Goal: Transaction & Acquisition: Purchase product/service

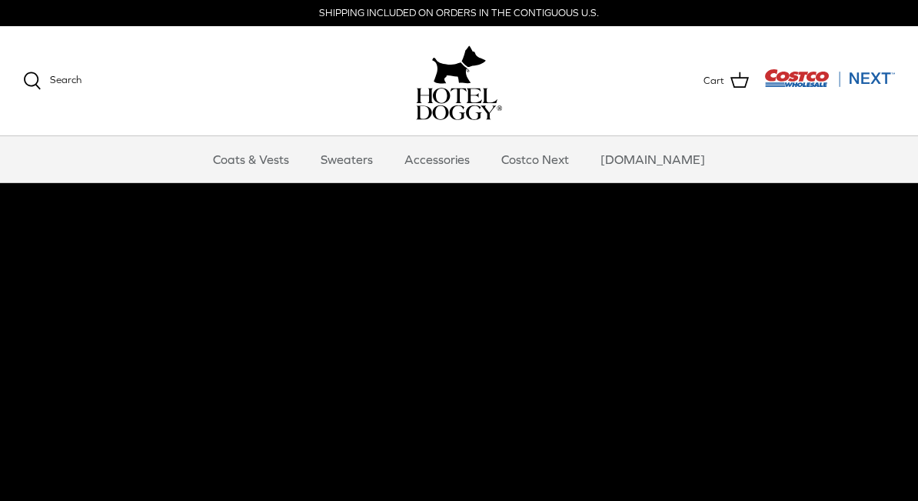
click at [292, 164] on link "Coats & Vests" at bounding box center [251, 159] width 104 height 46
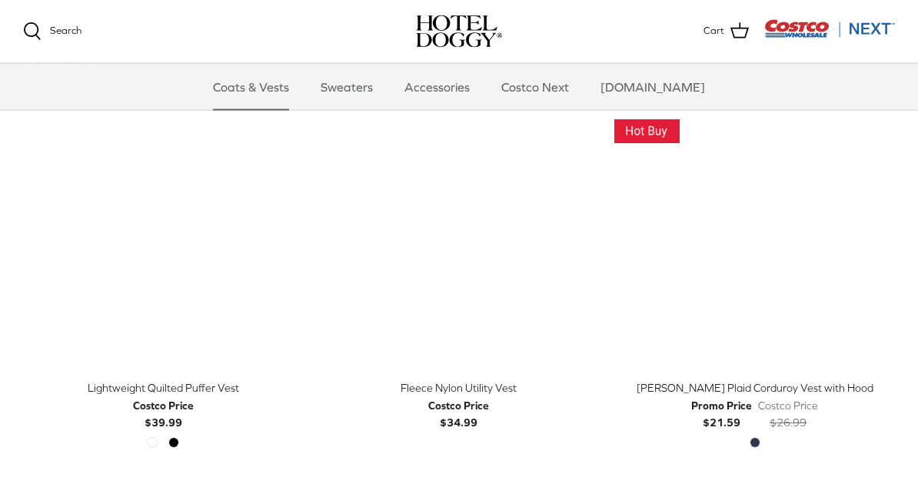
scroll to position [1562, 0]
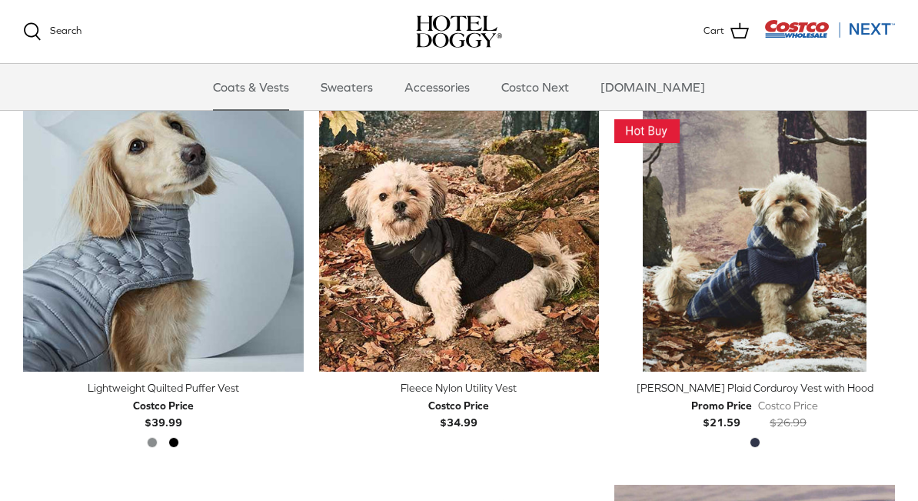
click at [507, 281] on img "Fleece Nylon Utility Vest" at bounding box center [459, 232] width 281 height 281
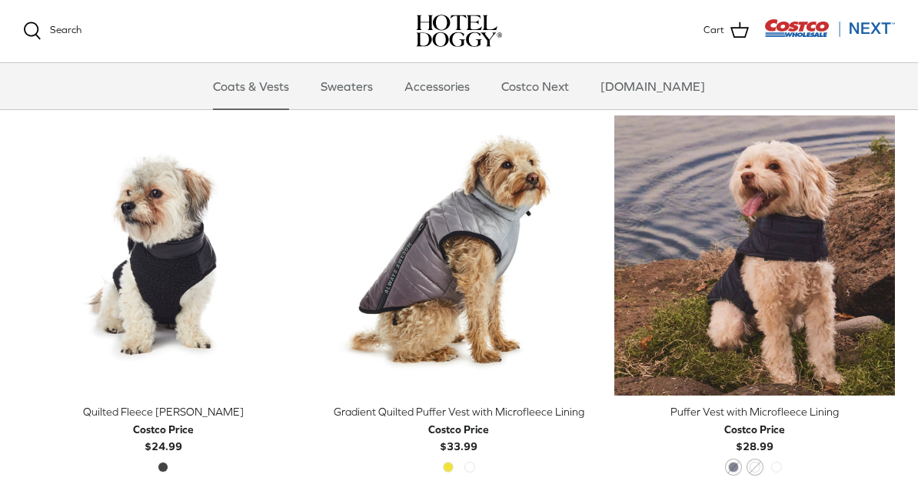
scroll to position [1931, 0]
click at [116, 403] on div "Quilted Fleece [PERSON_NAME]" at bounding box center [163, 411] width 281 height 17
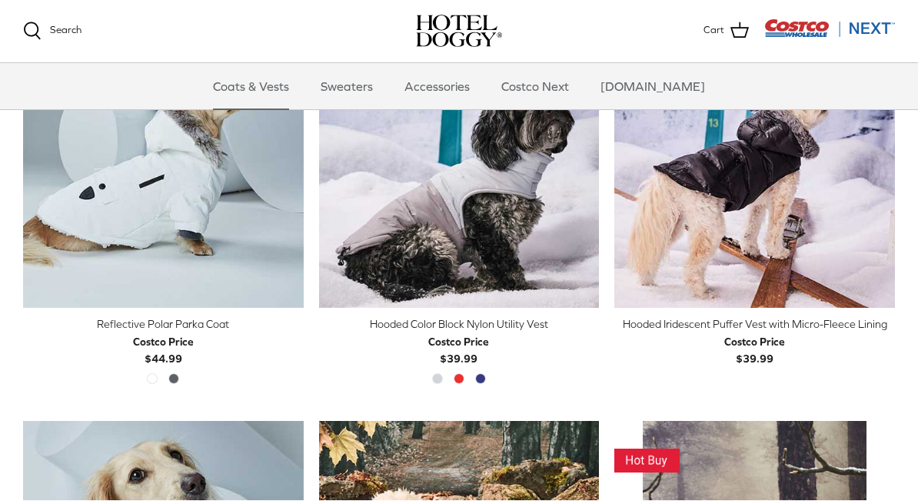
scroll to position [1253, 0]
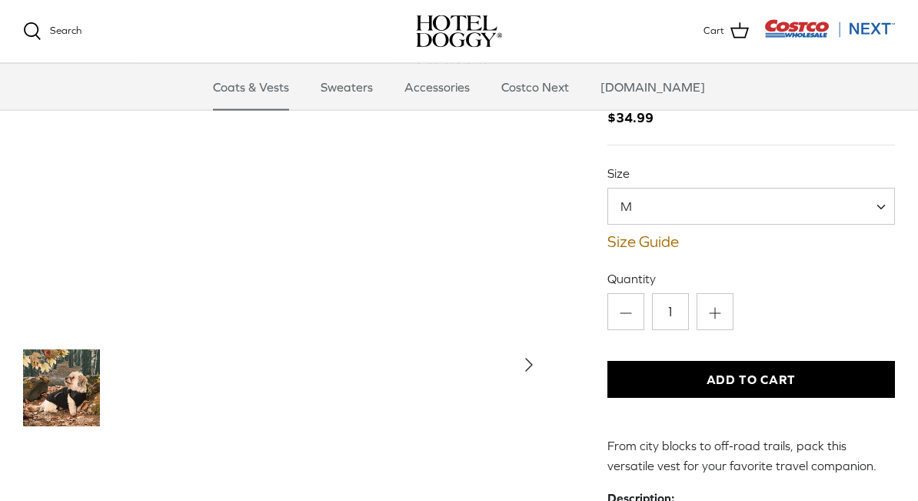
scroll to position [88, 0]
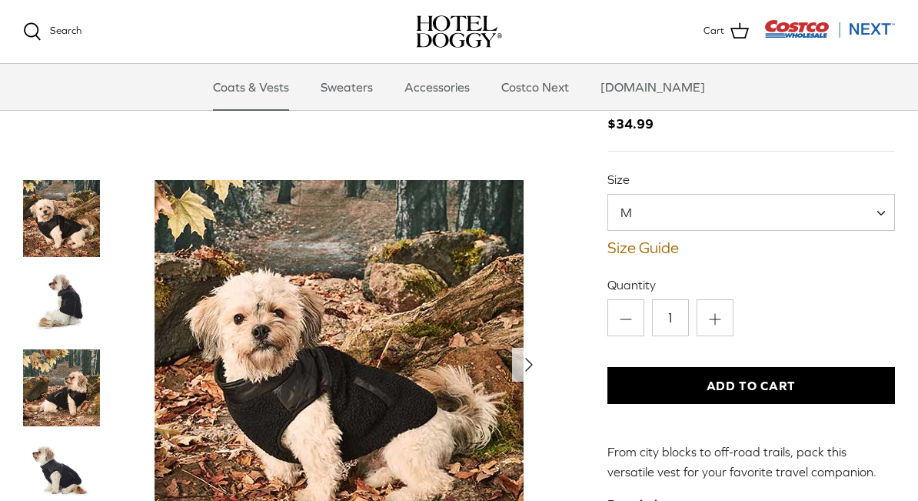
click at [880, 217] on span at bounding box center [886, 212] width 15 height 37
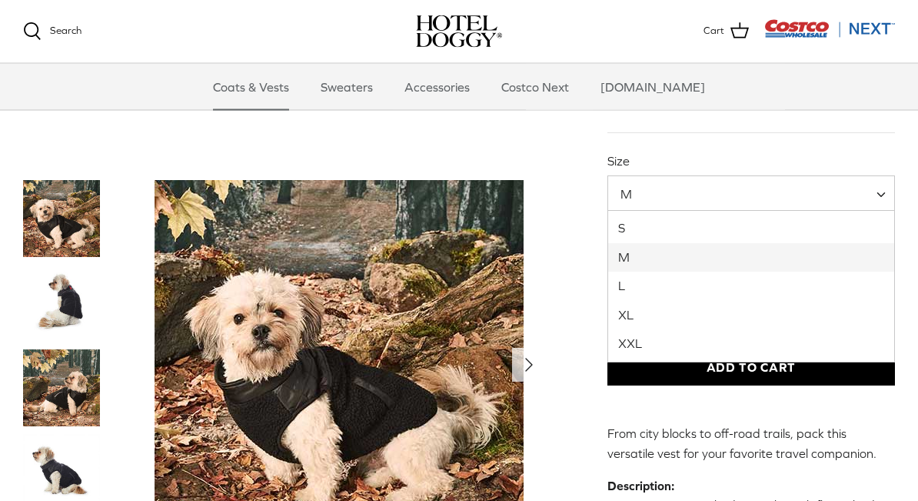
click at [872, 395] on div "Fleece Nylon Utility Vest Costco Price $34.99 Size S M L XL XXL M S M" at bounding box center [751, 399] width 288 height 857
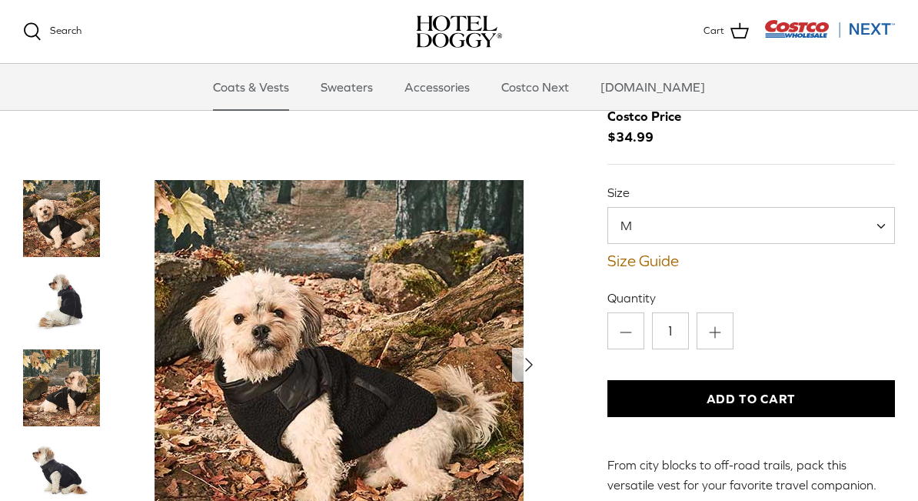
scroll to position [57, 0]
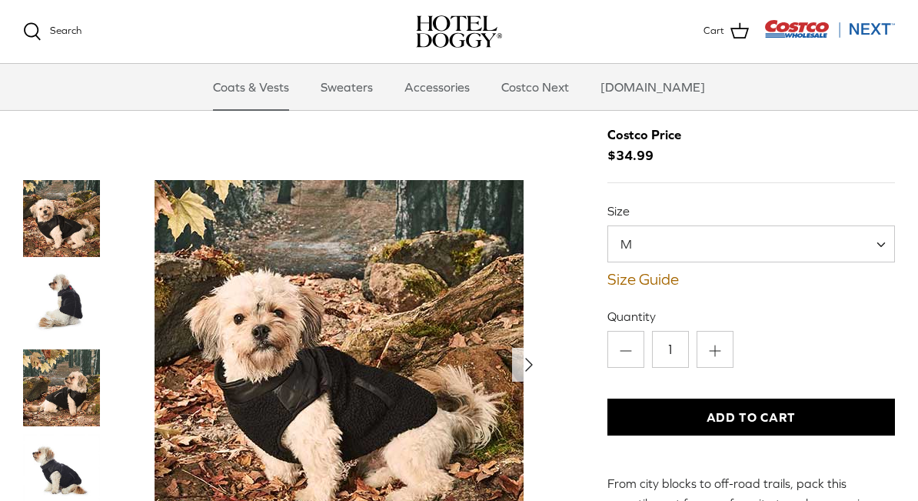
click at [653, 276] on link "Size Guide" at bounding box center [751, 279] width 288 height 18
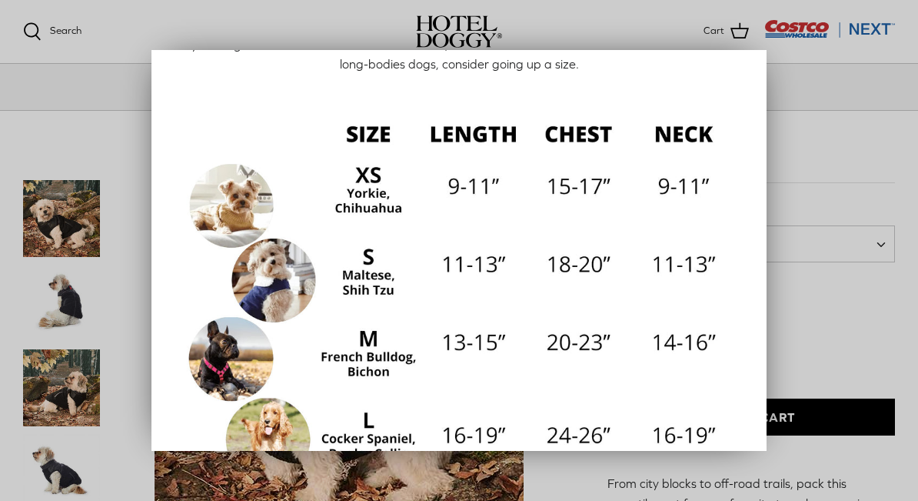
scroll to position [136, 0]
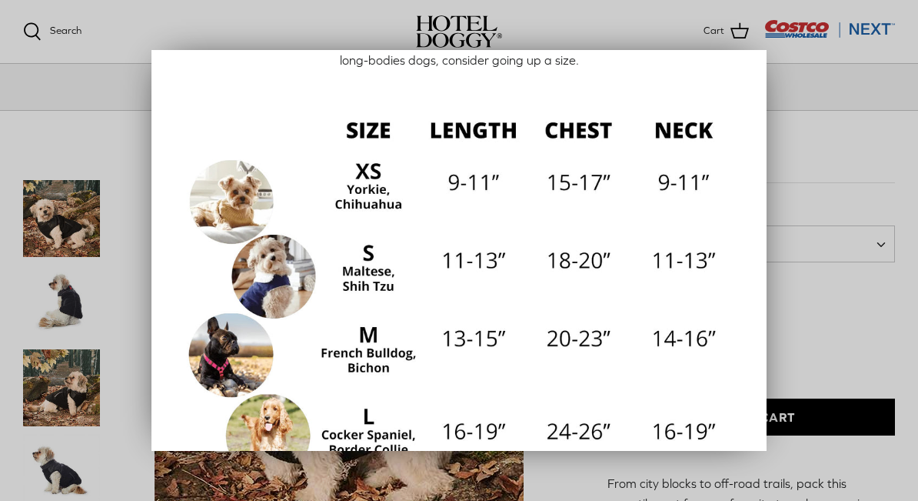
click at [858, 279] on div at bounding box center [459, 250] width 918 height 501
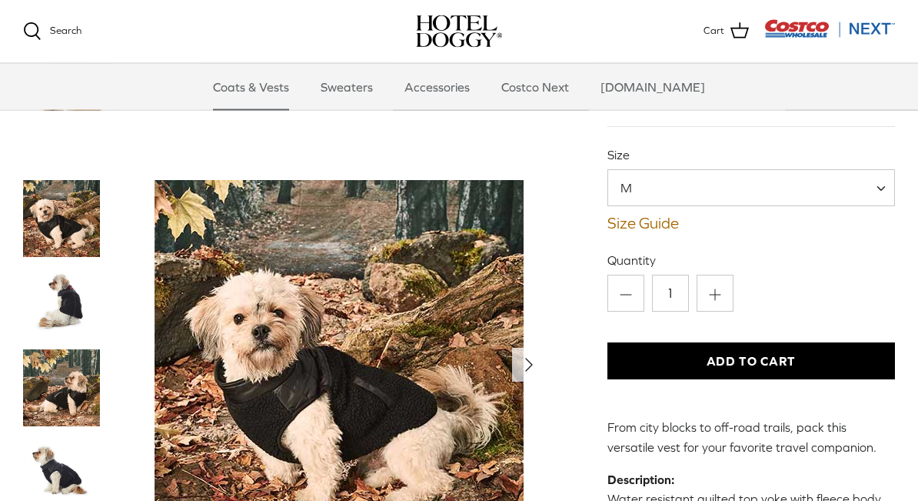
click at [887, 188] on span at bounding box center [886, 188] width 15 height 37
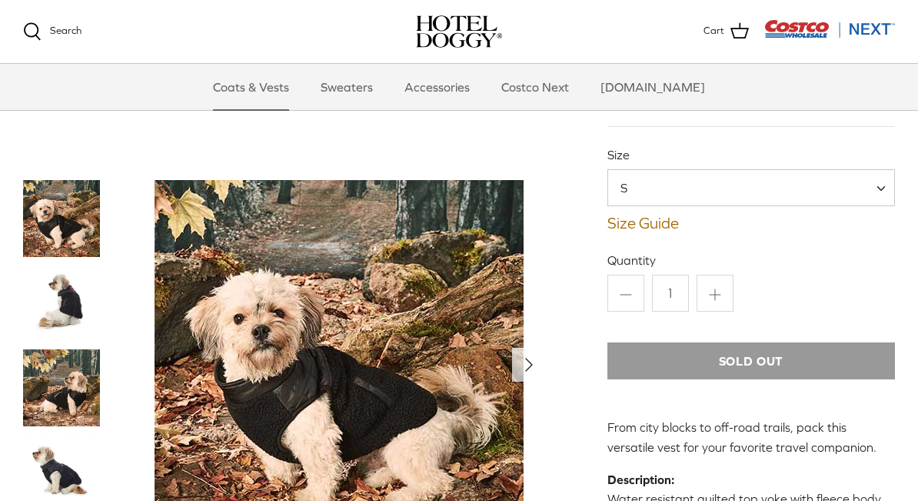
select select "S"
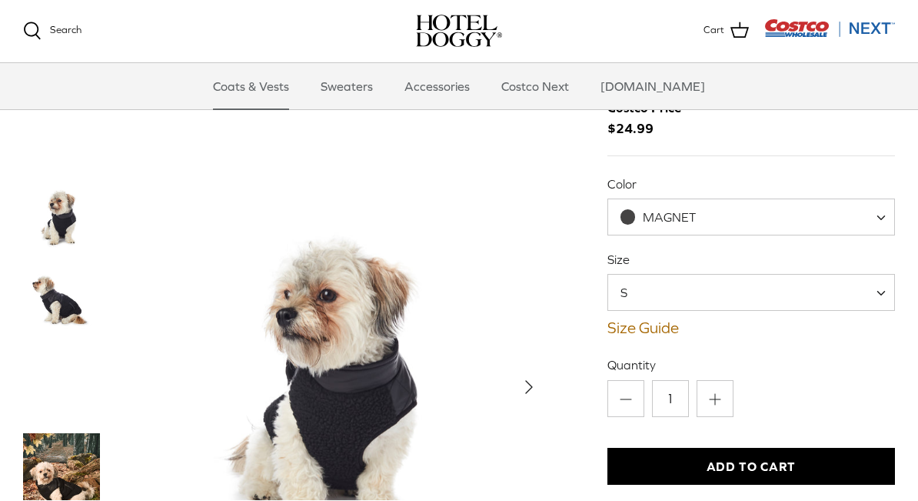
scroll to position [92, 0]
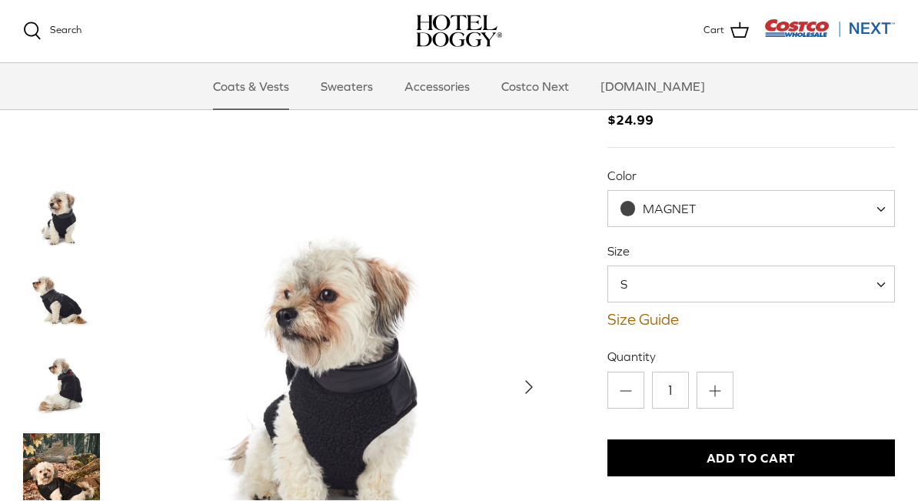
click at [876, 205] on span "MAGNET" at bounding box center [751, 209] width 288 height 37
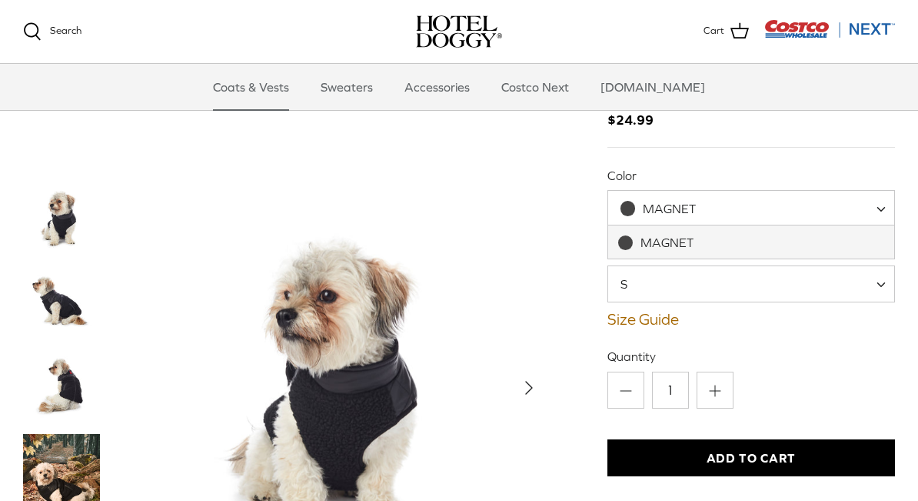
click at [884, 362] on label "Quantity" at bounding box center [751, 356] width 288 height 17
click at [689, 371] on input "1" at bounding box center [670, 389] width 37 height 37
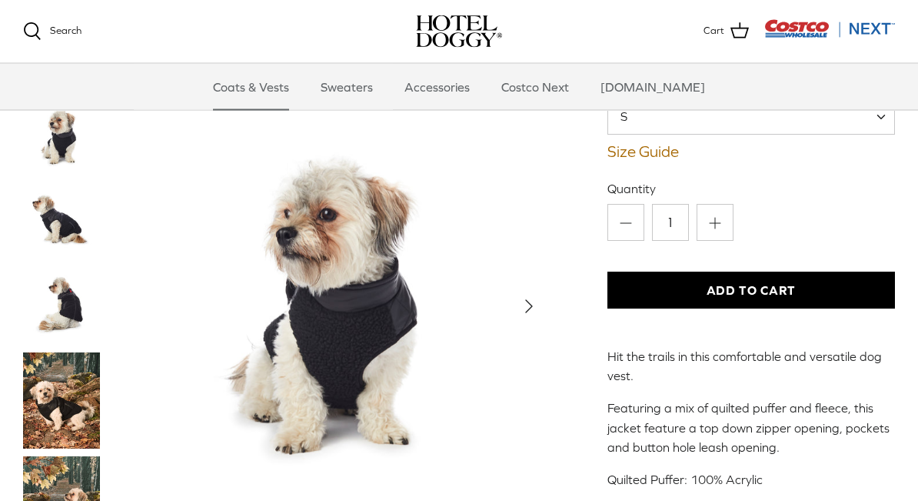
scroll to position [247, 0]
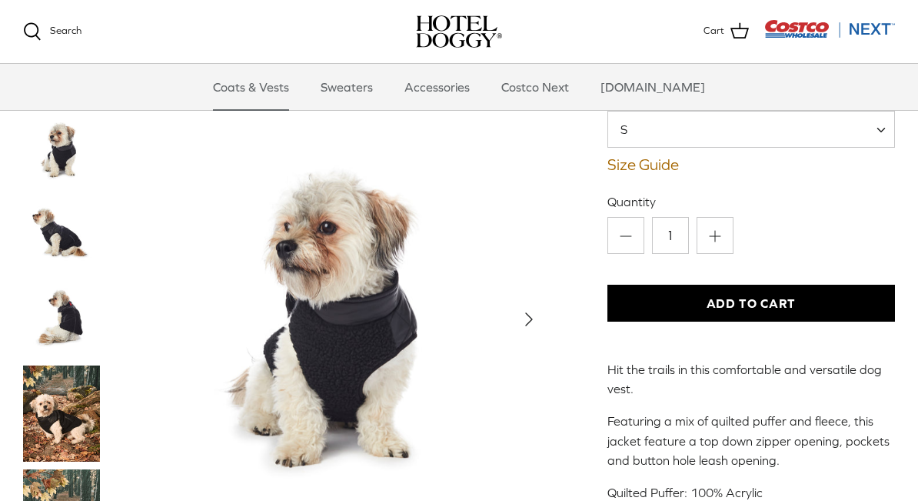
click at [667, 160] on link "Size Guide" at bounding box center [751, 164] width 288 height 18
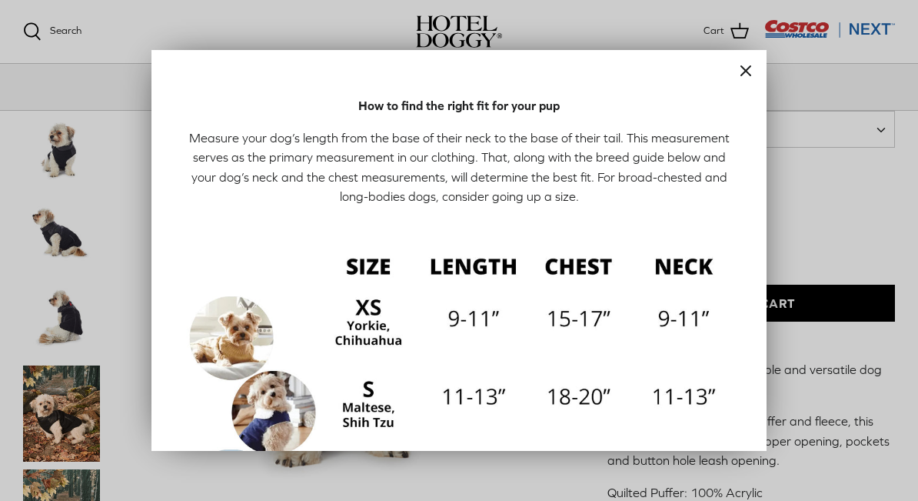
click at [751, 68] on icon "Close" at bounding box center [746, 71] width 18 height 18
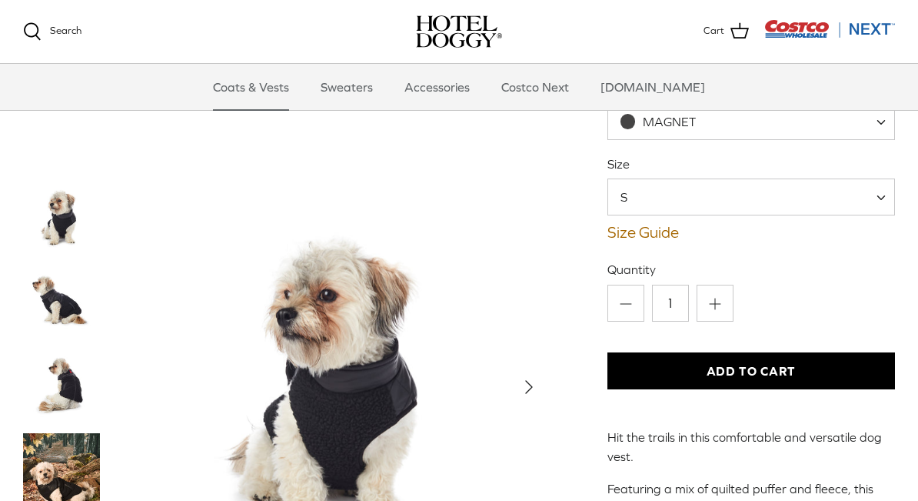
scroll to position [178, 0]
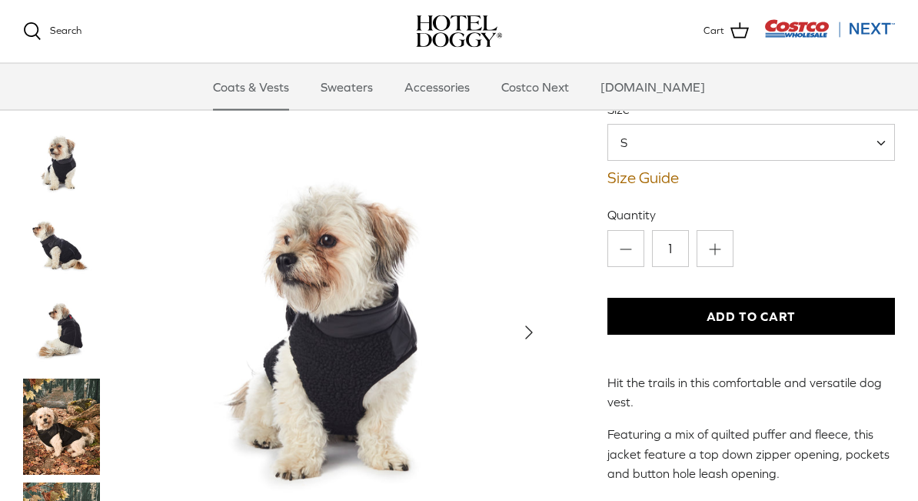
click at [36, 428] on img "Thumbnail Link" at bounding box center [61, 427] width 77 height 96
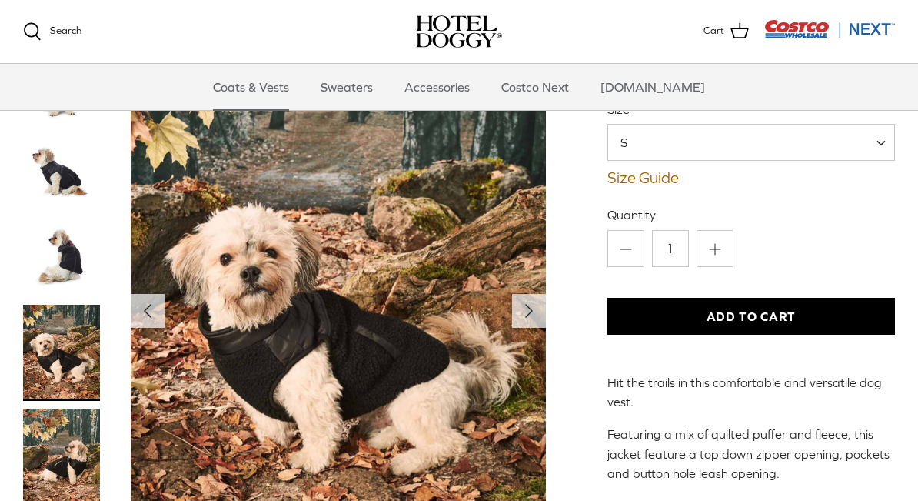
click at [528, 305] on polyline "Next" at bounding box center [529, 311] width 6 height 12
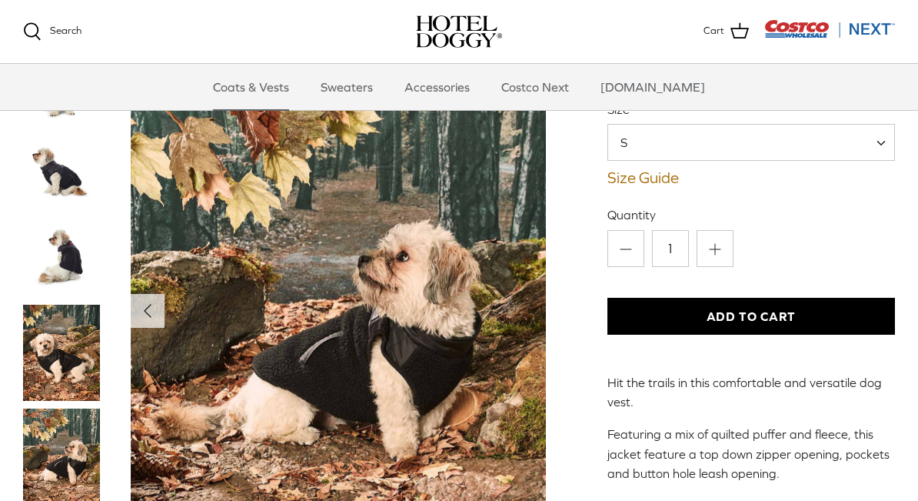
click at [517, 299] on img "Show Gallery" at bounding box center [339, 311] width 416 height 520
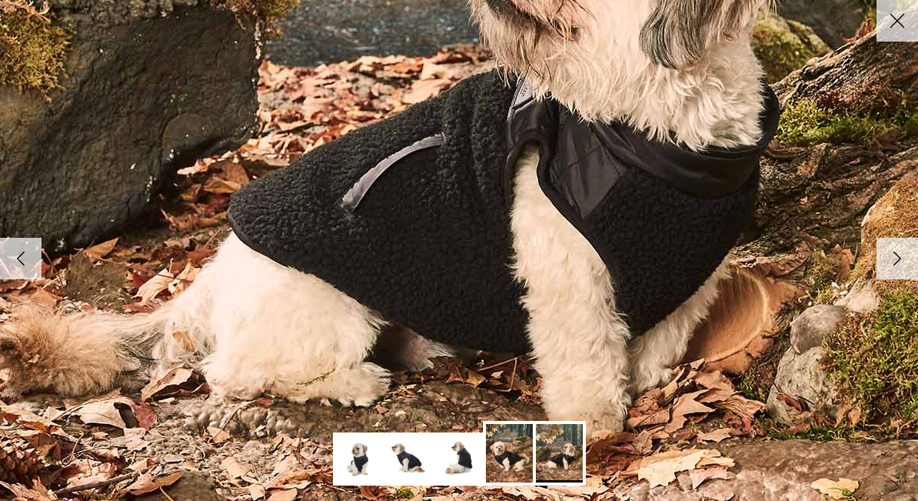
click at [410, 460] on img at bounding box center [409, 458] width 47 height 47
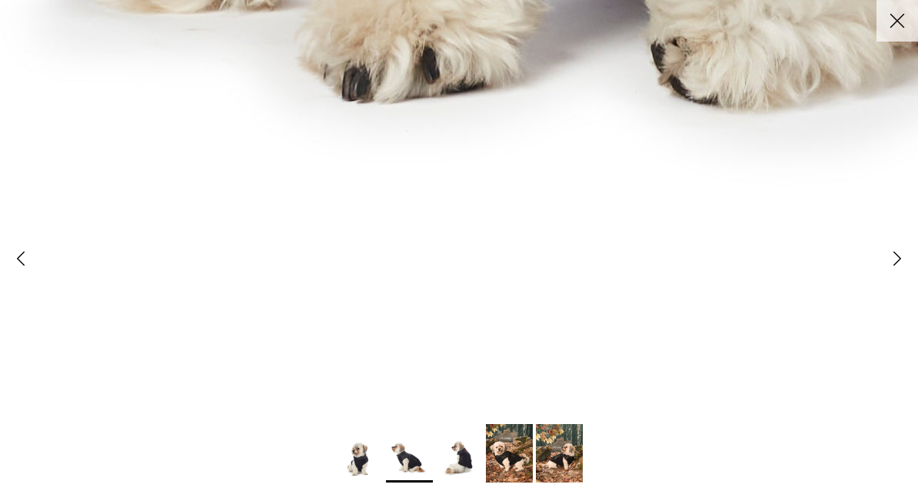
click at [359, 457] on img at bounding box center [359, 458] width 47 height 47
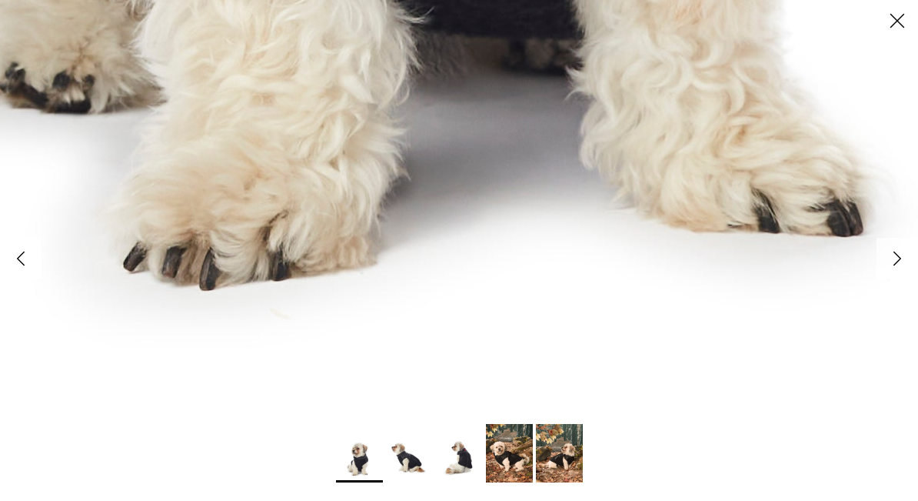
click at [448, 466] on img at bounding box center [459, 458] width 47 height 47
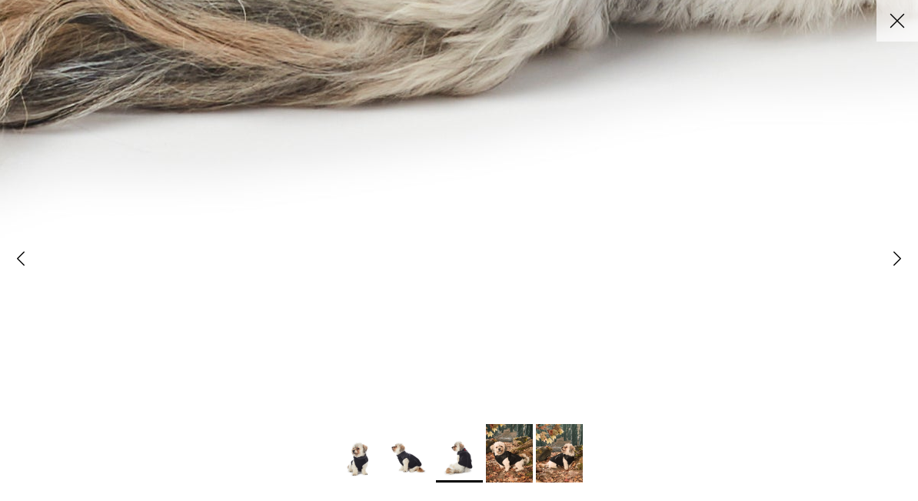
click at [506, 461] on img at bounding box center [509, 453] width 47 height 58
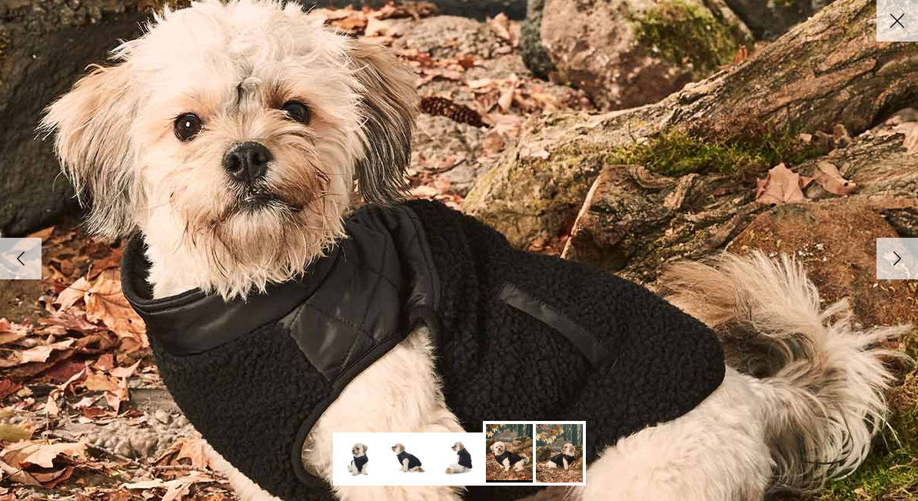
click at [550, 466] on img at bounding box center [559, 453] width 47 height 58
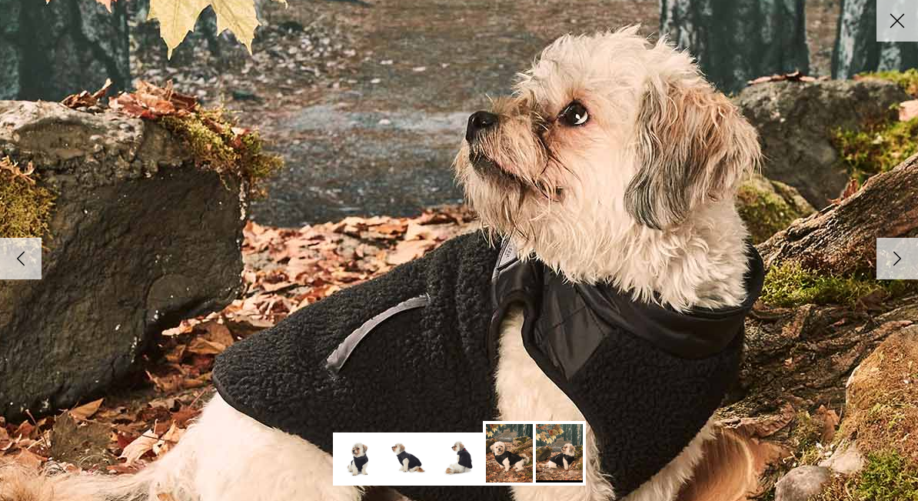
click at [894, 254] on icon "Right" at bounding box center [897, 258] width 26 height 26
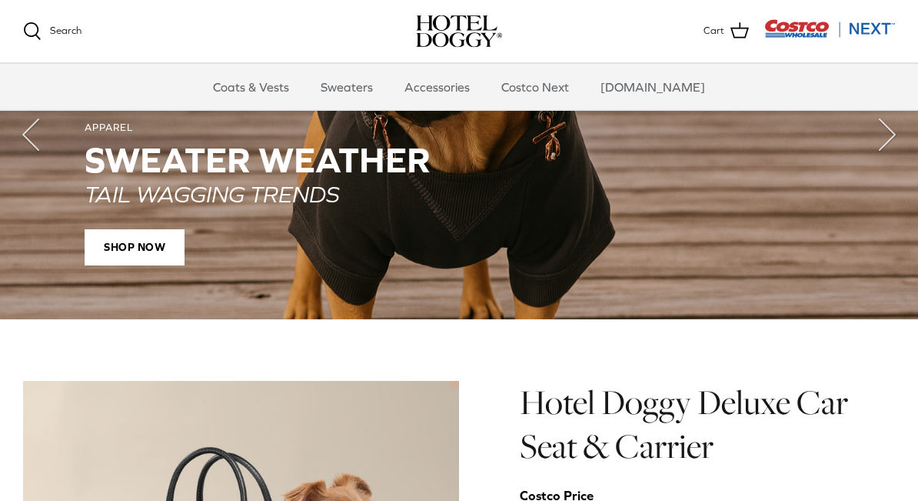
scroll to position [1088, 0]
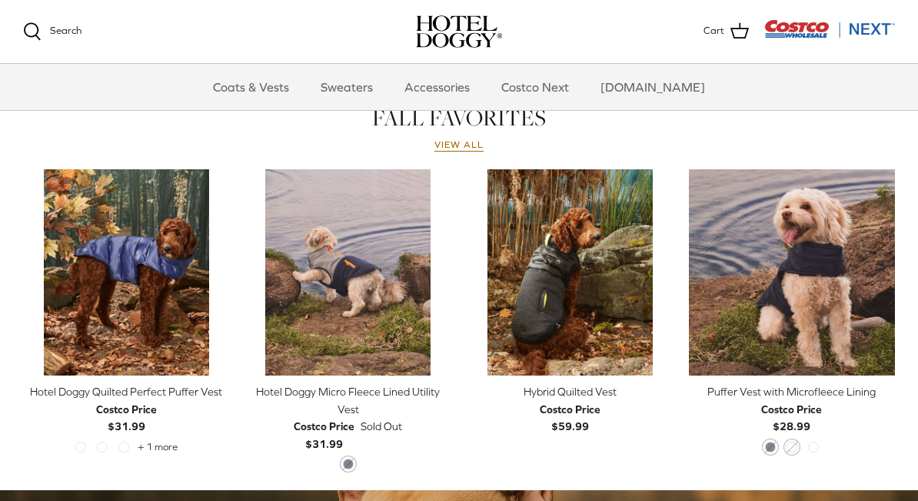
scroll to position [676, 0]
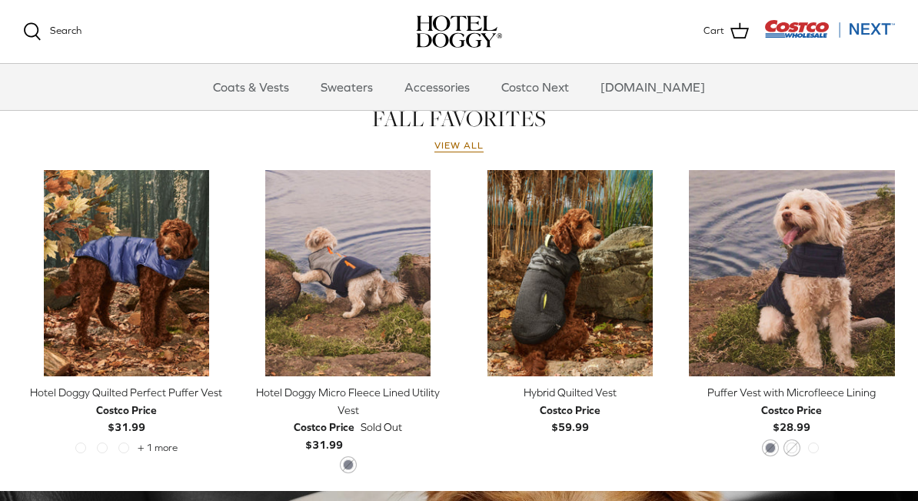
click at [310, 283] on img "Hotel Doggy Micro Fleece Lined Utility Vest" at bounding box center [348, 273] width 207 height 207
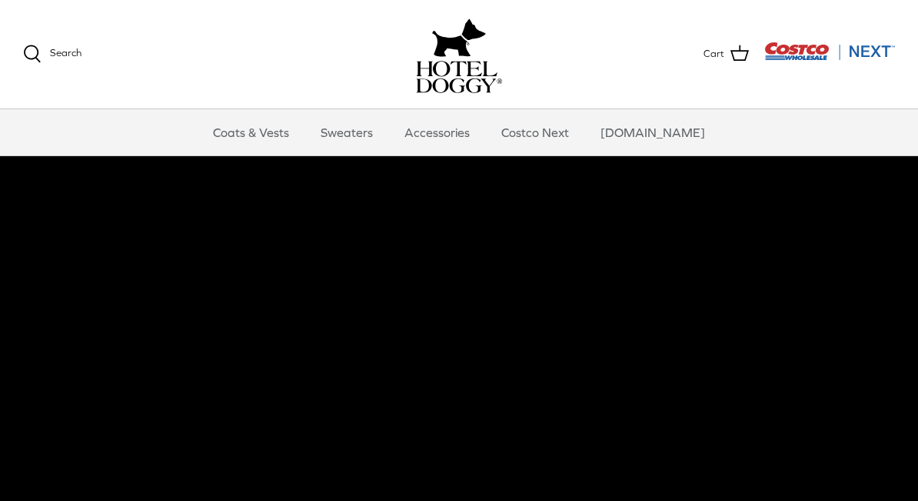
scroll to position [40, 0]
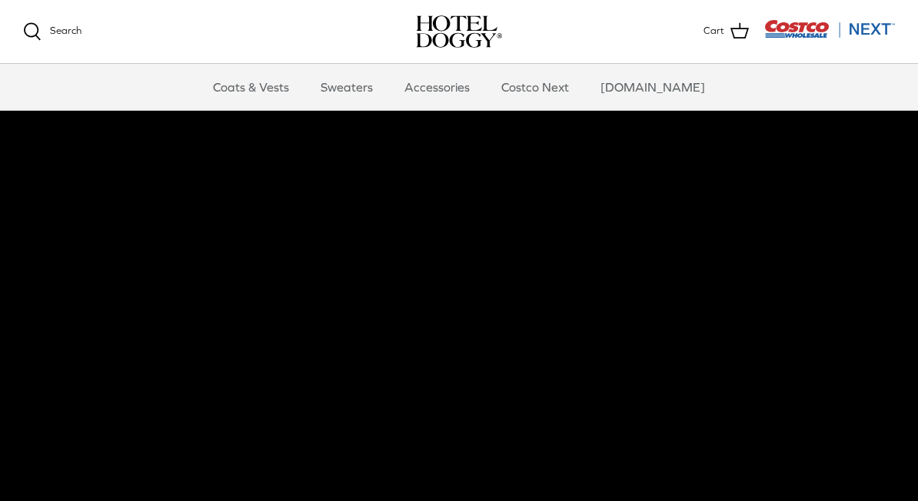
click at [273, 87] on link "Coats & Vests" at bounding box center [251, 87] width 104 height 46
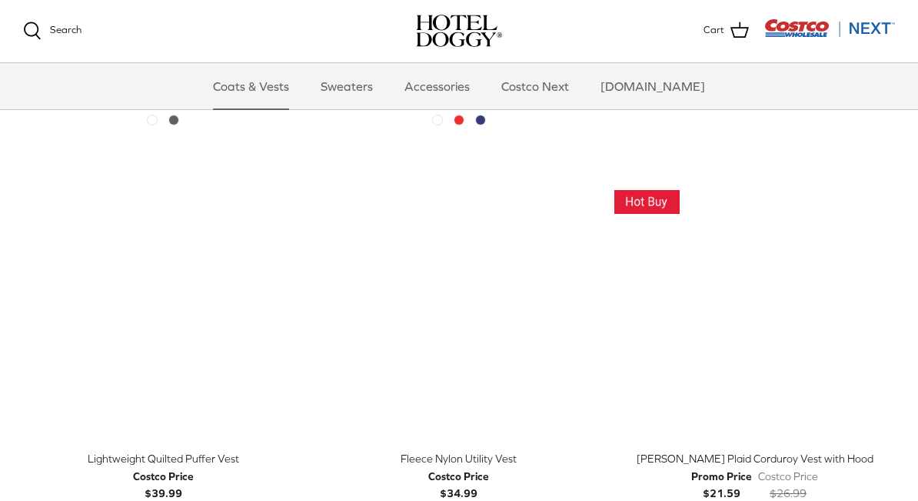
scroll to position [1491, 0]
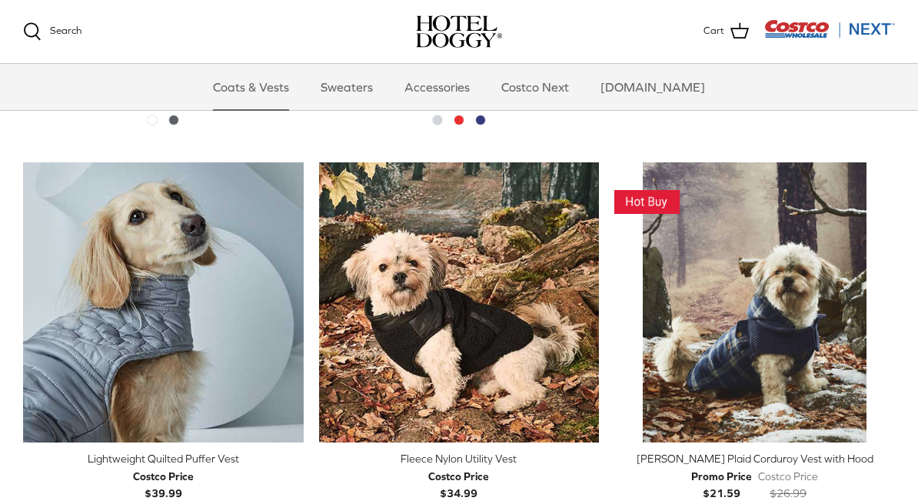
click at [498, 321] on img "Fleece Nylon Utility Vest" at bounding box center [459, 302] width 281 height 281
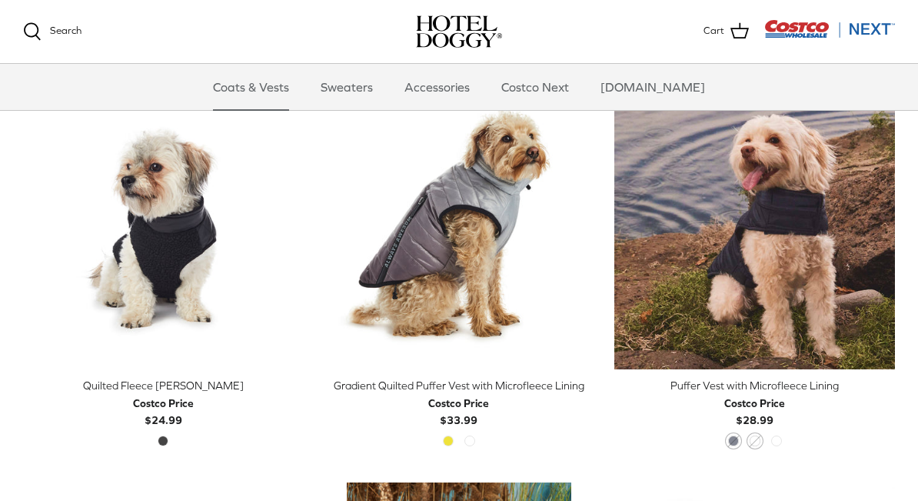
scroll to position [1956, 0]
click at [114, 382] on div "Quilted Fleece [PERSON_NAME]" at bounding box center [163, 386] width 281 height 17
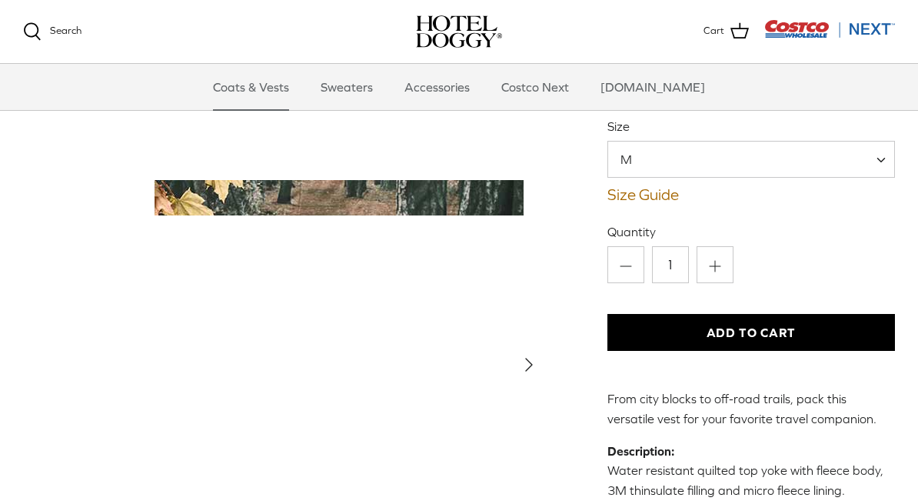
scroll to position [140, 0]
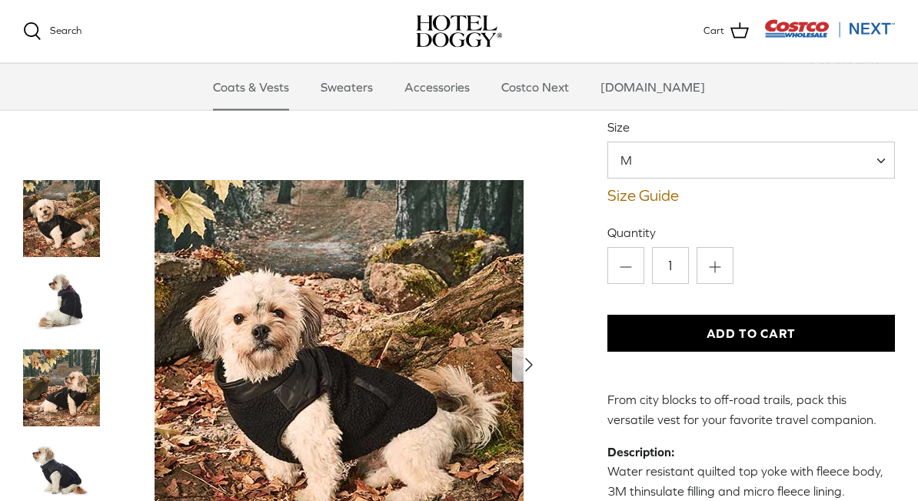
click at [882, 144] on span at bounding box center [886, 160] width 15 height 37
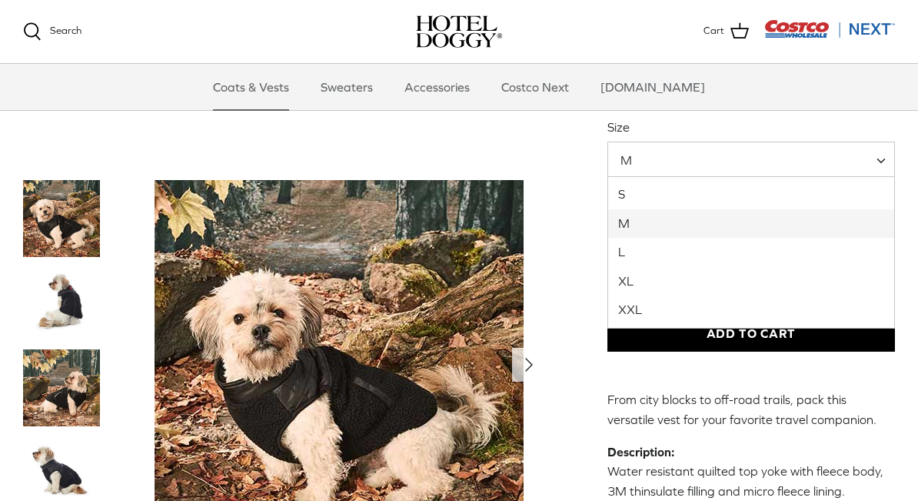
select select "S"
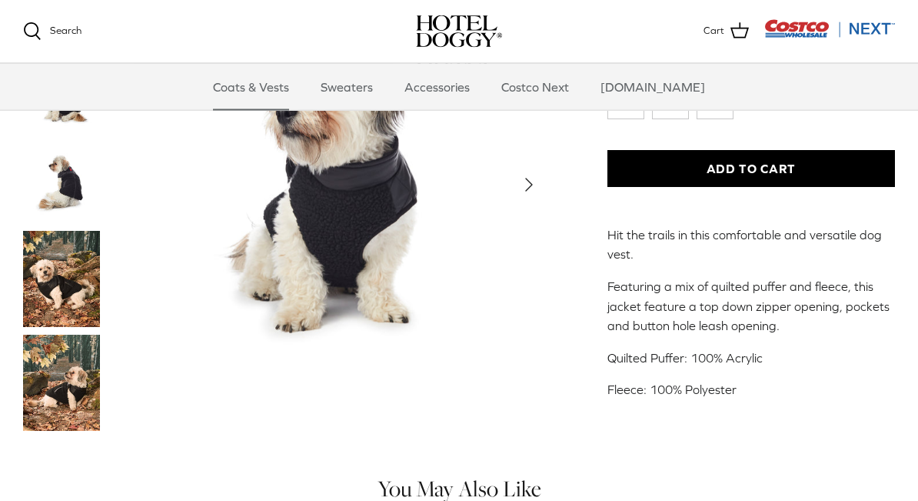
scroll to position [381, 0]
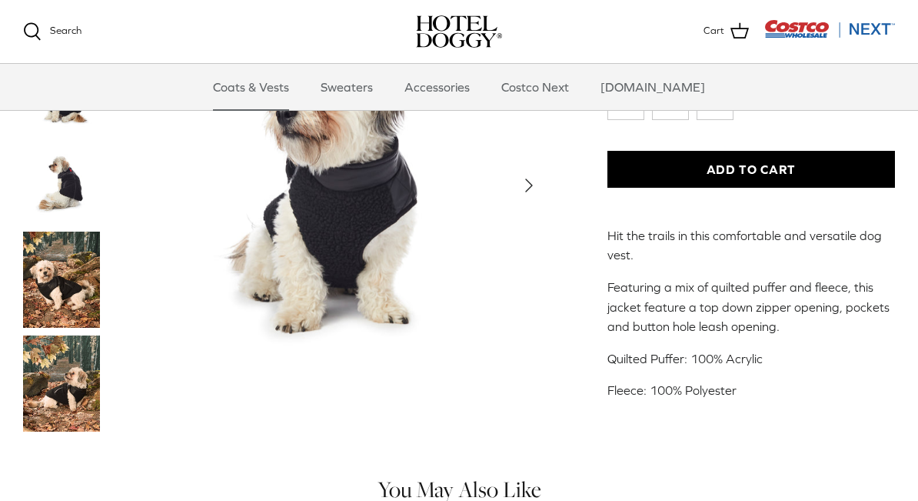
click at [841, 185] on button "Add to Cart" at bounding box center [751, 169] width 288 height 37
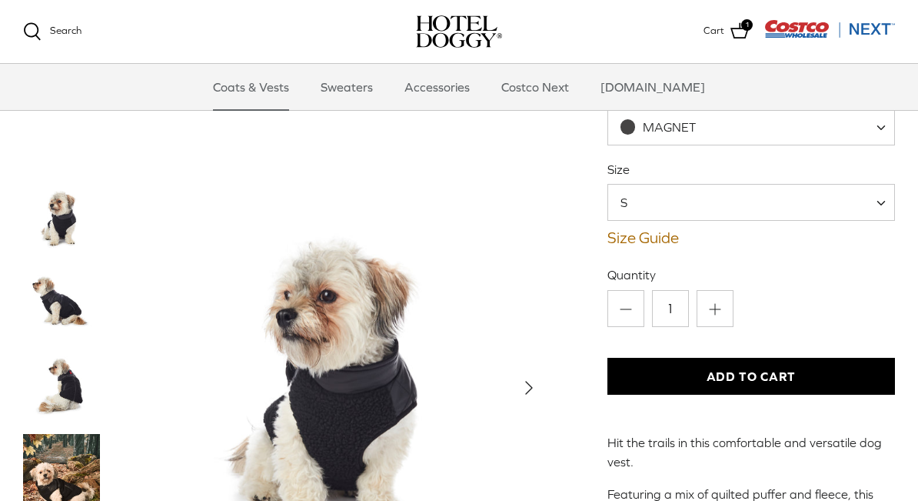
scroll to position [168, 0]
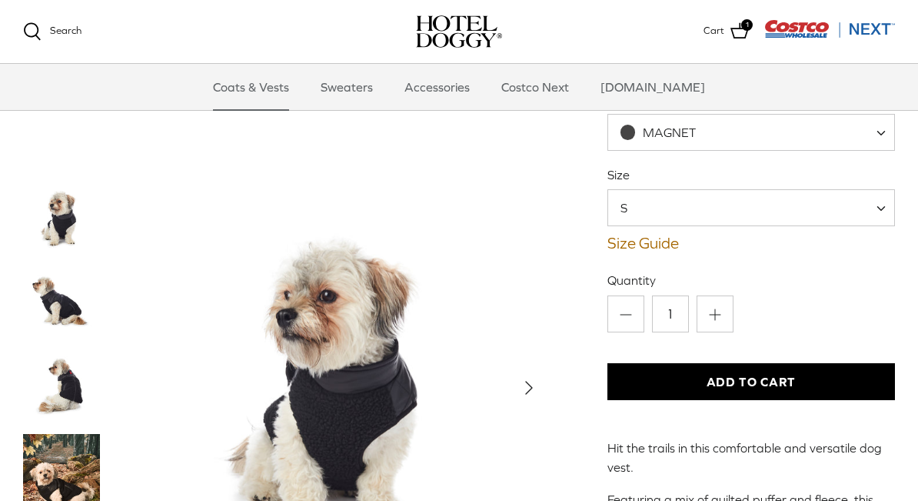
click at [653, 238] on link "Size Guide" at bounding box center [751, 243] width 288 height 18
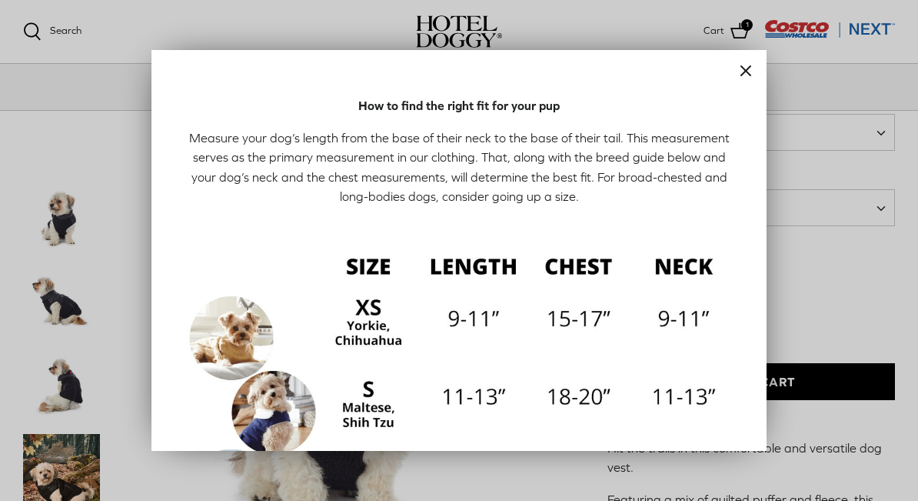
click at [859, 448] on div at bounding box center [459, 250] width 918 height 501
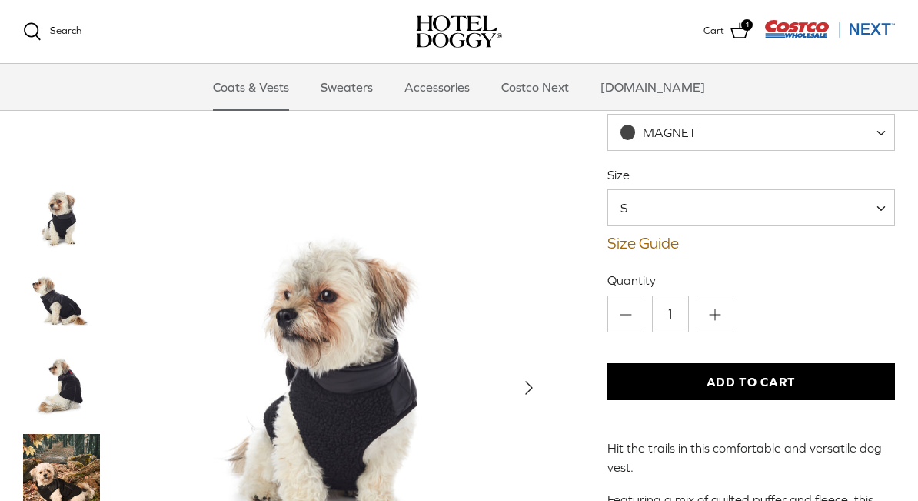
click at [877, 305] on div "Minus 1 Plus" at bounding box center [751, 313] width 288 height 37
click at [863, 465] on p "Hit the trails in this comfortable and versatile dog vest." at bounding box center [751, 457] width 288 height 39
click at [665, 247] on link "Size Guide" at bounding box center [751, 243] width 288 height 18
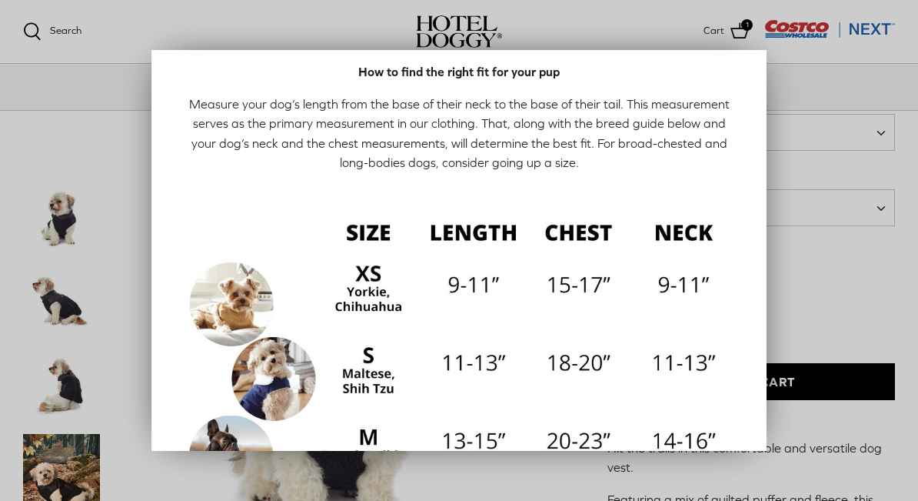
scroll to position [29, 0]
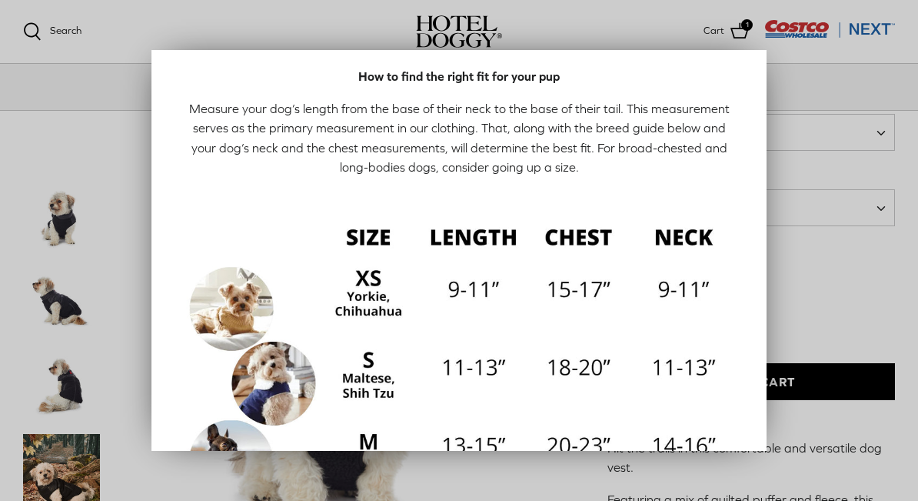
click at [825, 306] on div at bounding box center [459, 250] width 918 height 501
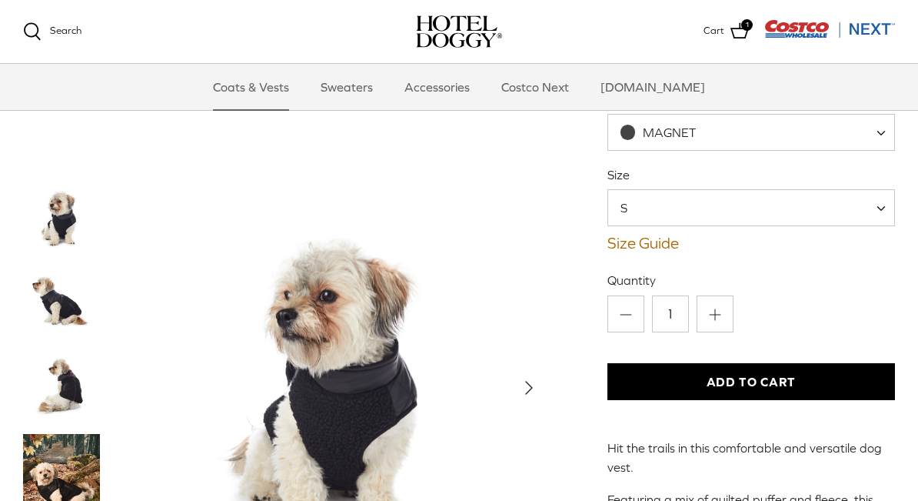
click at [744, 28] on span "1" at bounding box center [747, 25] width 12 height 12
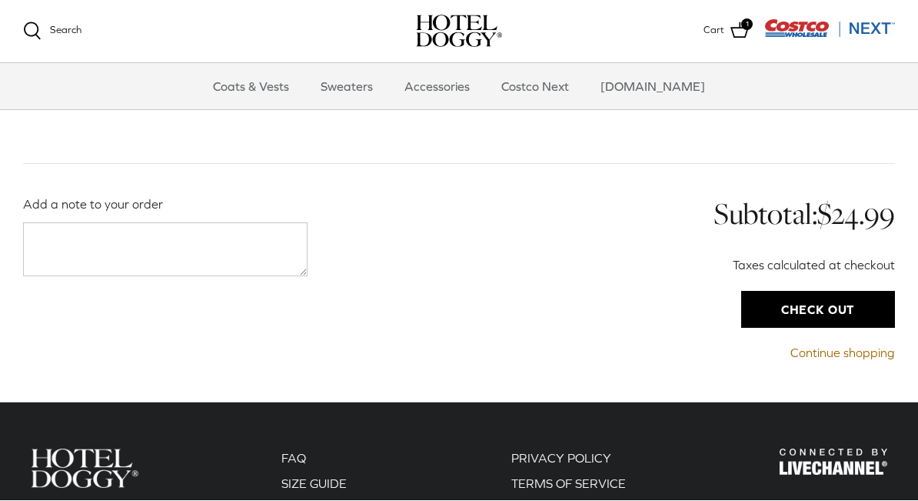
scroll to position [176, 0]
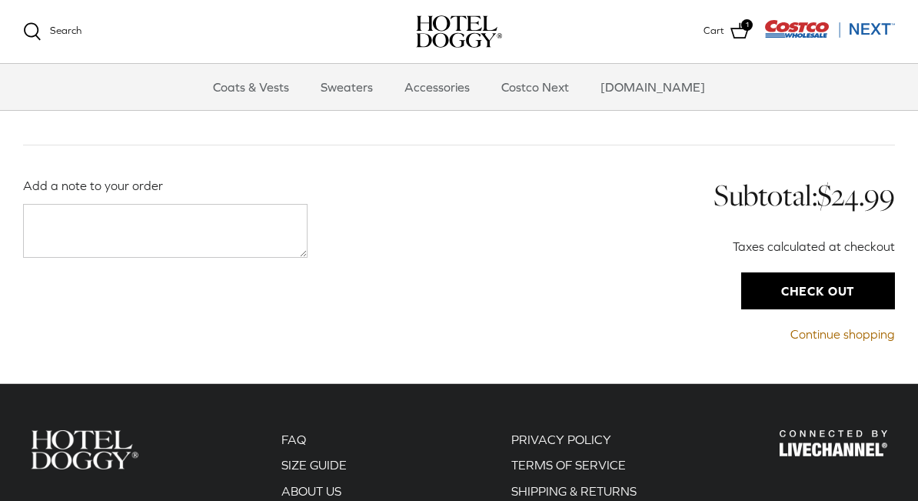
click at [837, 284] on input "Check out" at bounding box center [818, 290] width 154 height 37
